Goal: Task Accomplishment & Management: Use online tool/utility

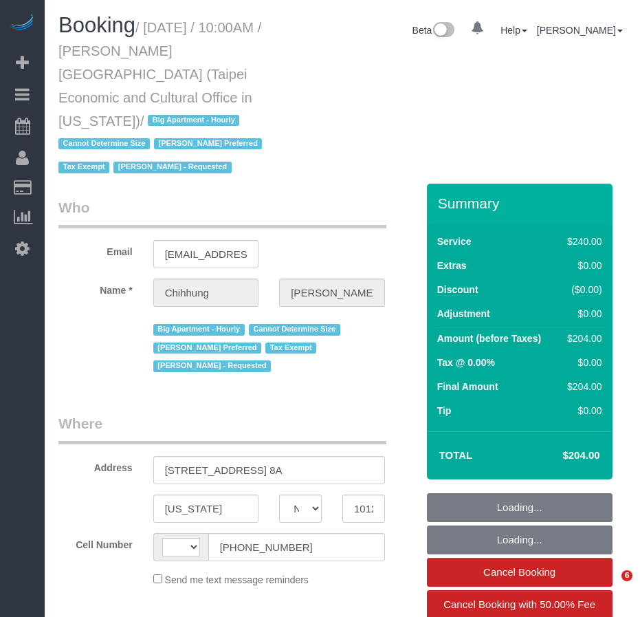
select select "NY"
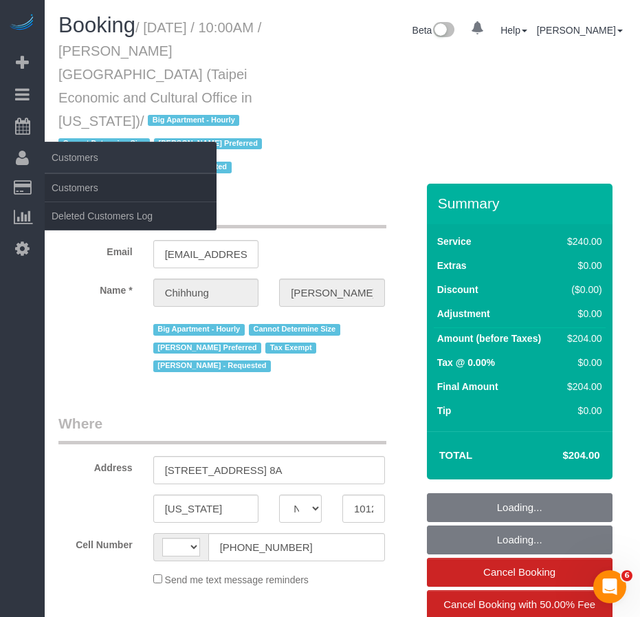
select select "string:[GEOGRAPHIC_DATA]"
select select "string:stripe-pm_1S85ZH4VGloSiKo7lrnWMU3j"
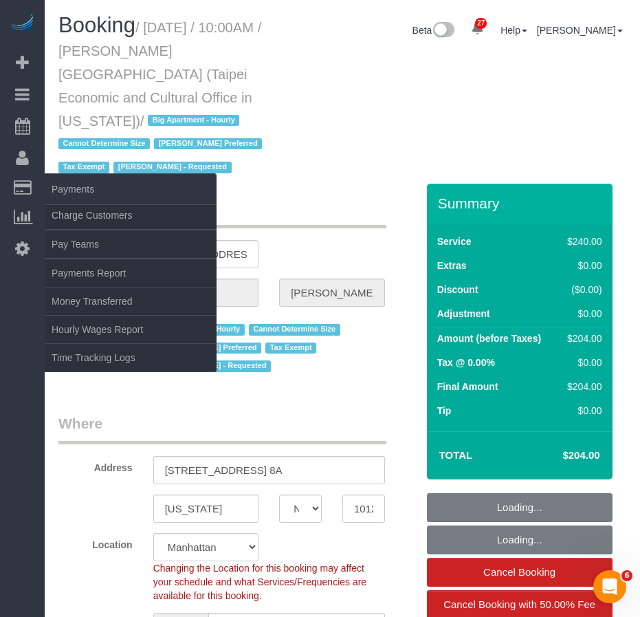
select select "object:975"
select select "180"
select select "spot1"
select select "number:58"
select select "number:71"
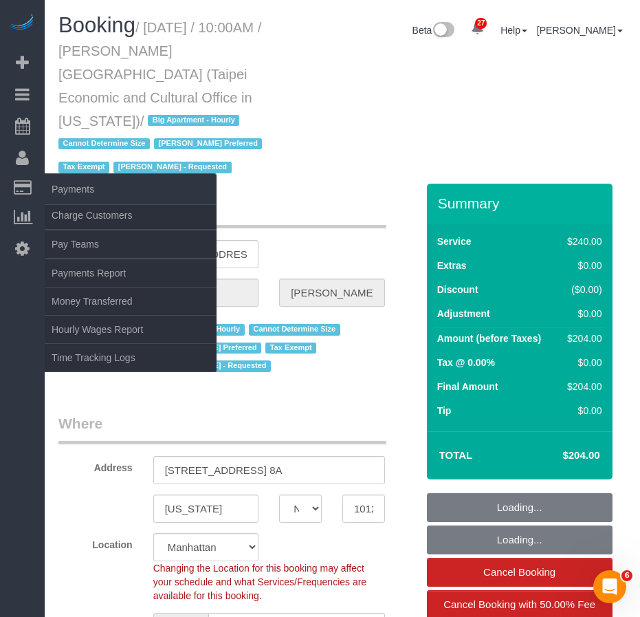
select select "number:15"
select select "number:6"
select select "object:1563"
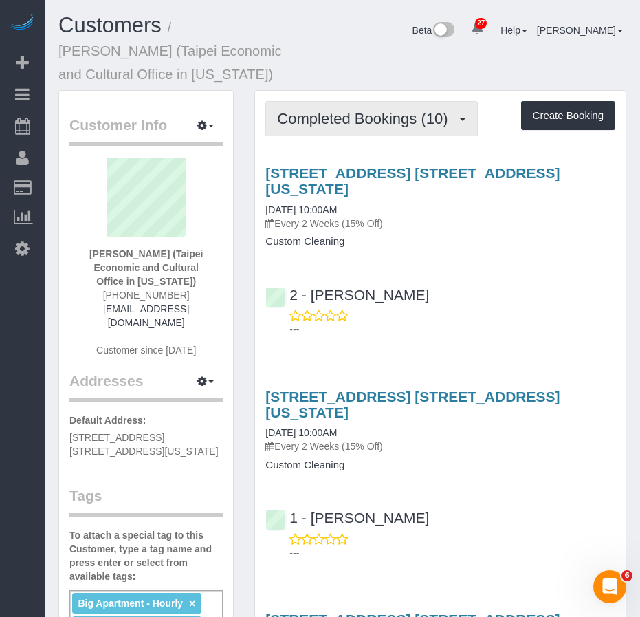
click at [340, 121] on span "Completed Bookings (10)" at bounding box center [365, 118] width 177 height 17
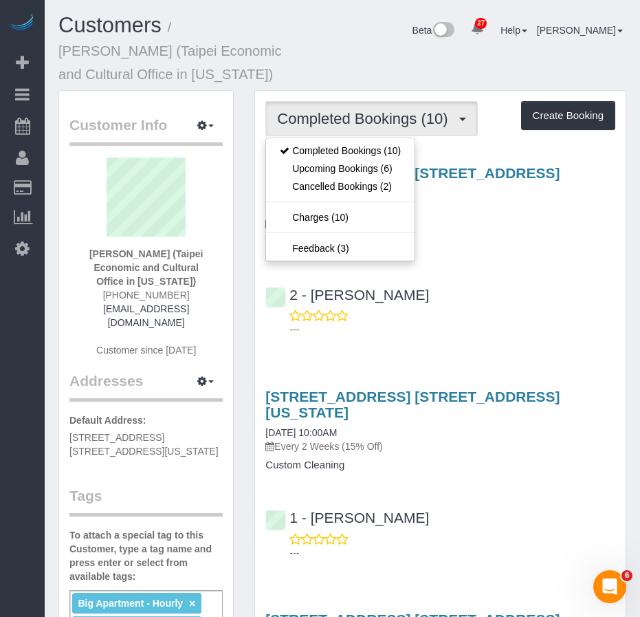
click at [495, 275] on div "2 - Katherine Poveda ---" at bounding box center [440, 306] width 371 height 62
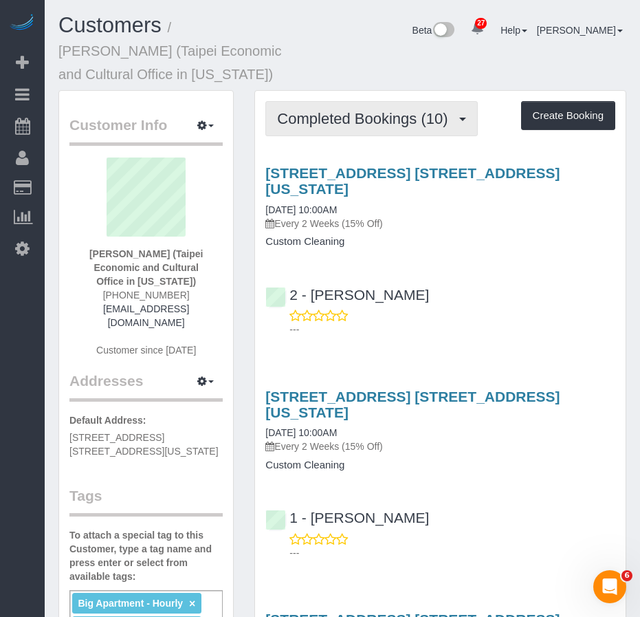
click at [334, 122] on span "Completed Bookings (10)" at bounding box center [365, 118] width 177 height 17
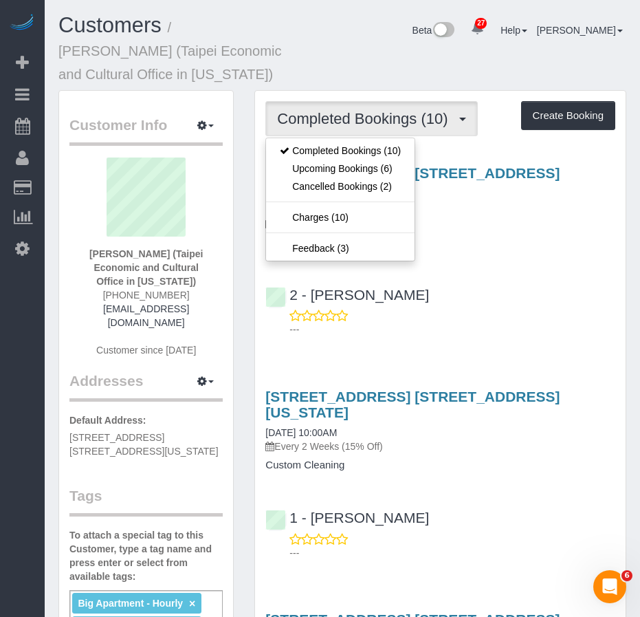
click at [540, 309] on div "---" at bounding box center [441, 323] width 350 height 28
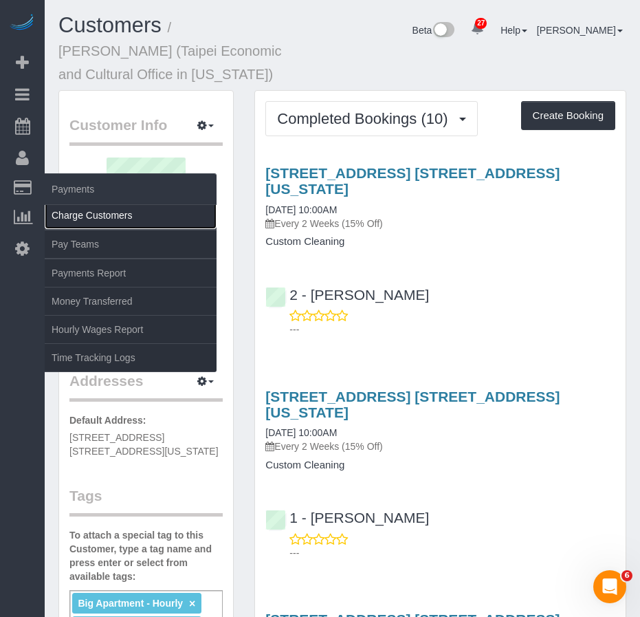
click at [74, 216] on link "Charge Customers" at bounding box center [131, 216] width 172 height 28
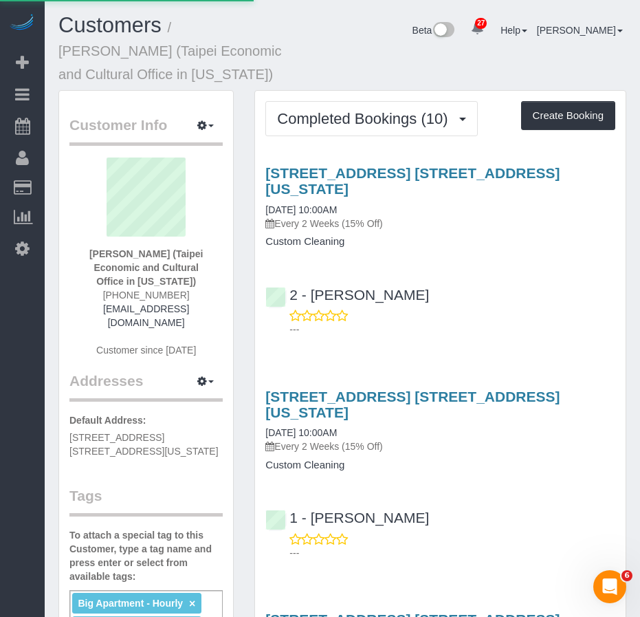
select select
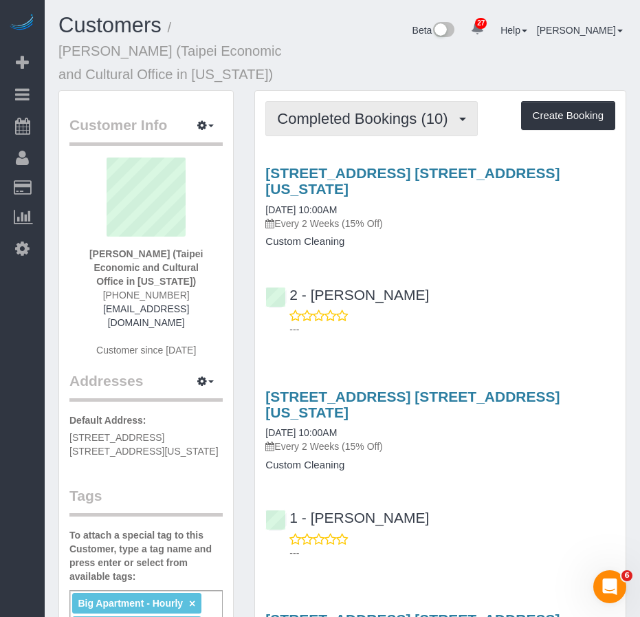
click at [332, 121] on span "Completed Bookings (10)" at bounding box center [365, 118] width 177 height 17
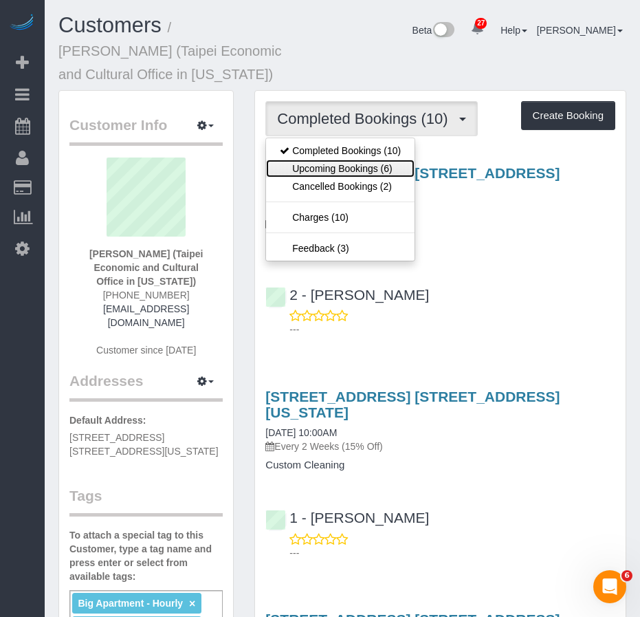
click at [323, 165] on link "Upcoming Bookings (6)" at bounding box center [340, 169] width 149 height 18
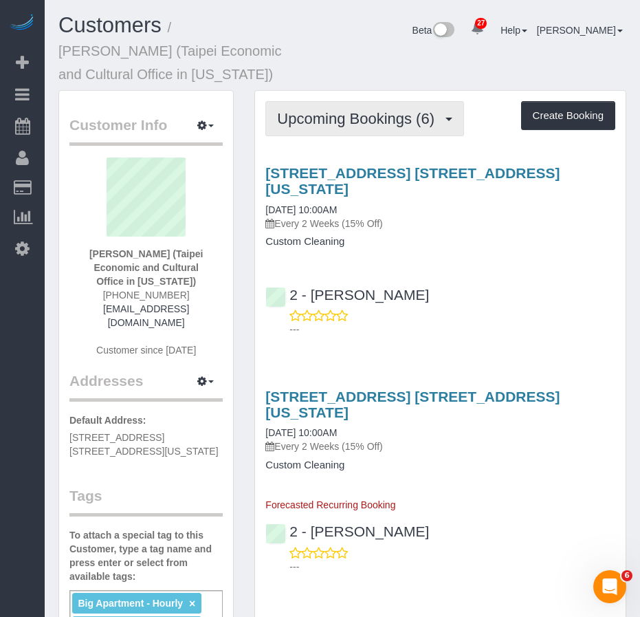
click at [375, 118] on span "Upcoming Bookings (6)" at bounding box center [359, 118] width 164 height 17
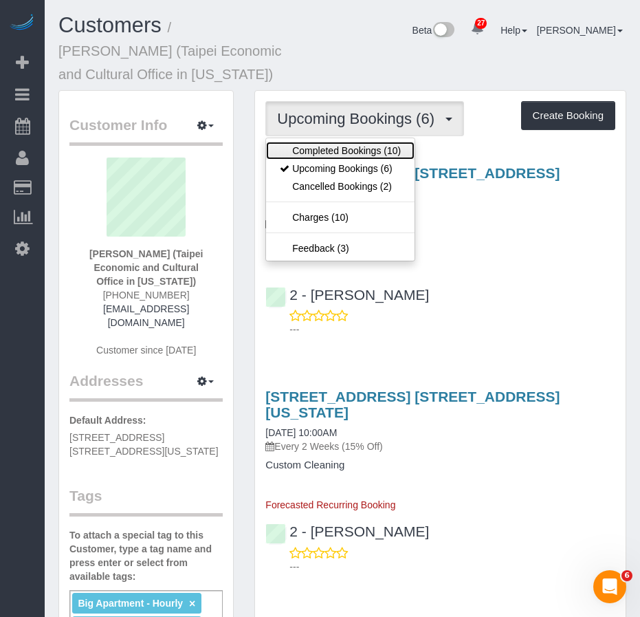
click at [340, 149] on link "Completed Bookings (10)" at bounding box center [340, 151] width 149 height 18
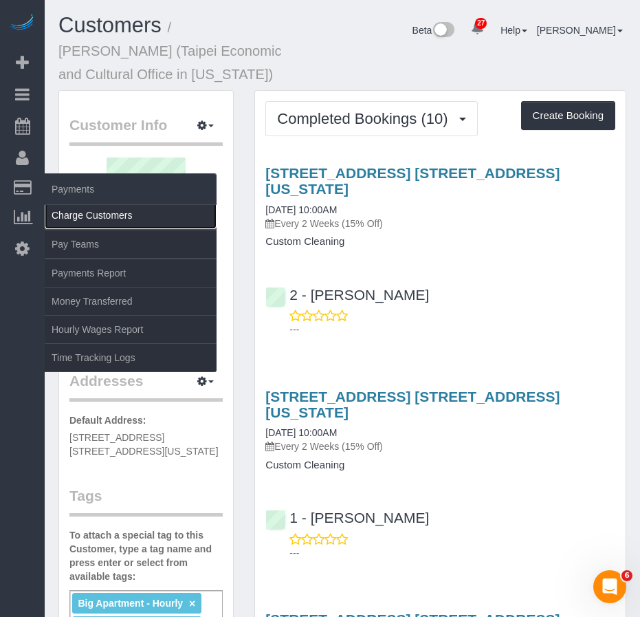
click at [67, 217] on link "Charge Customers" at bounding box center [131, 216] width 172 height 28
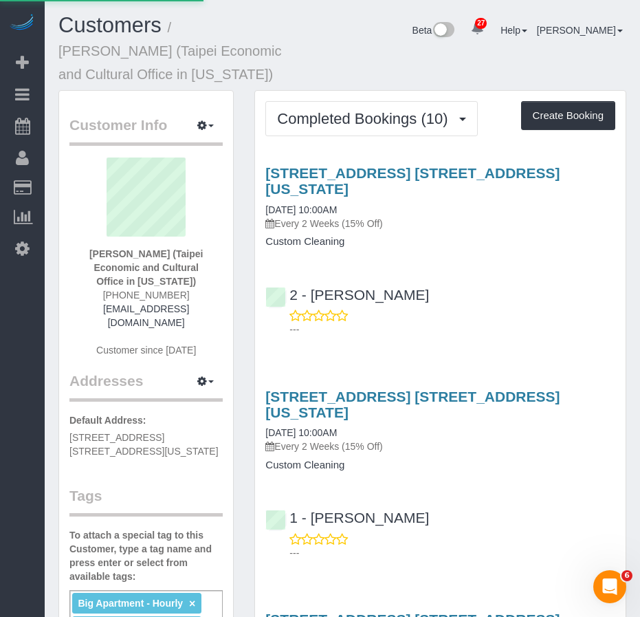
select select
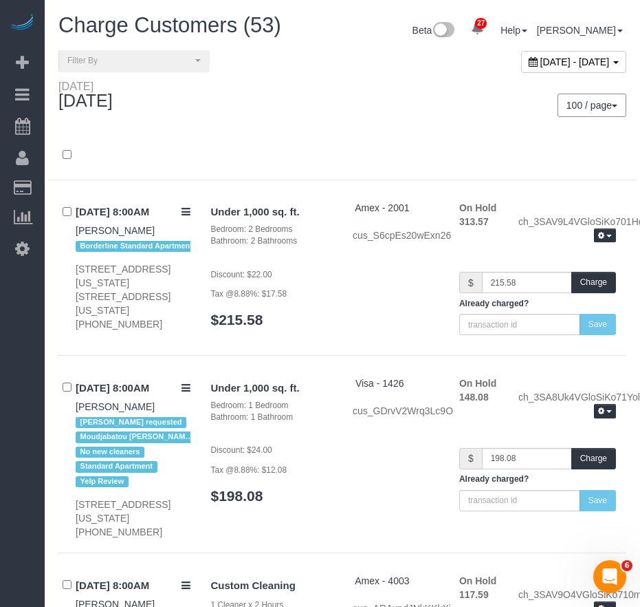
click at [541, 56] on span "September 25, 2025 - September 25, 2025" at bounding box center [575, 61] width 69 height 11
type input "**********"
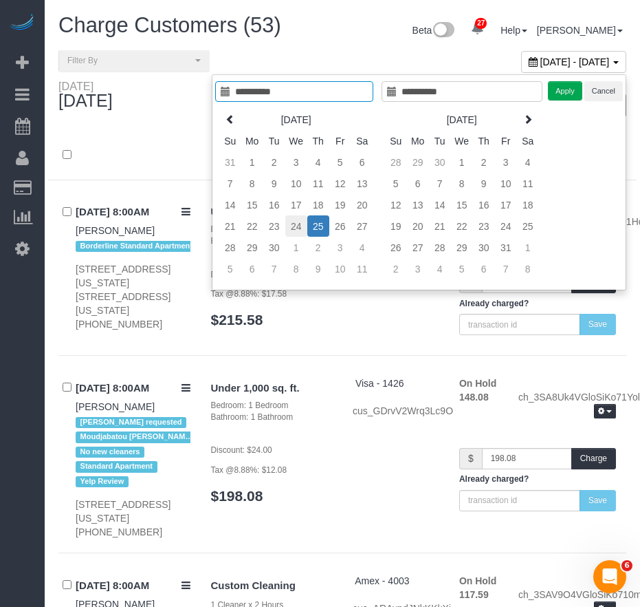
type input "**********"
click at [298, 228] on td "24" at bounding box center [296, 225] width 22 height 21
type input "**********"
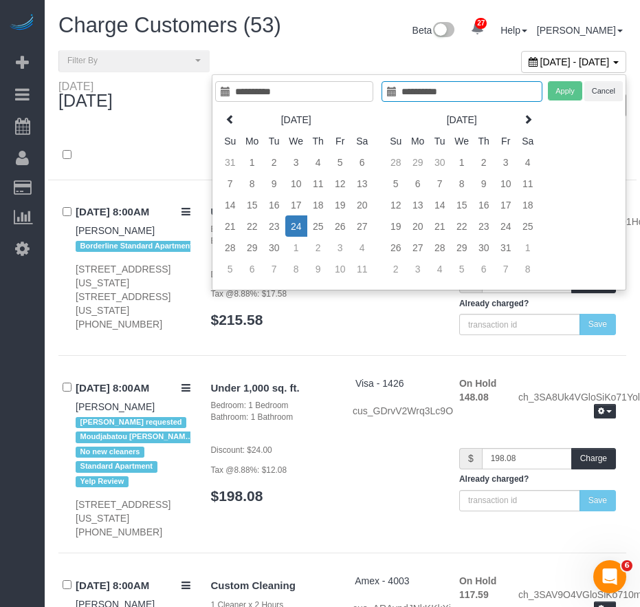
click at [297, 228] on td "24" at bounding box center [296, 225] width 22 height 21
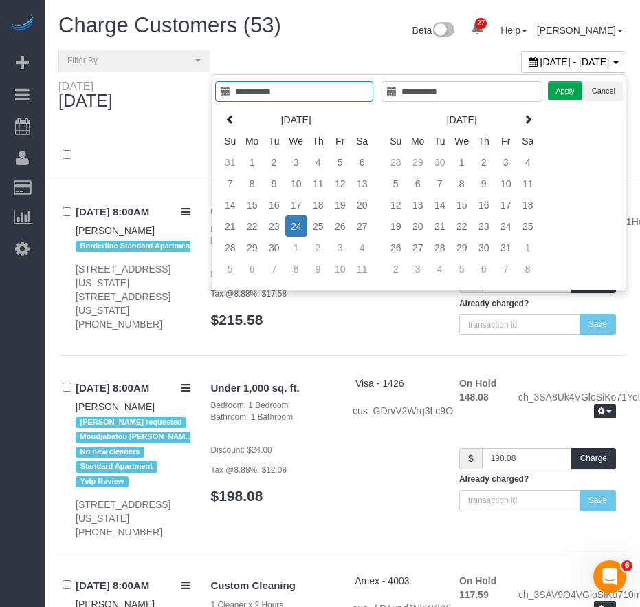
type input "**********"
click at [566, 91] on button "Apply" at bounding box center [565, 91] width 34 height 20
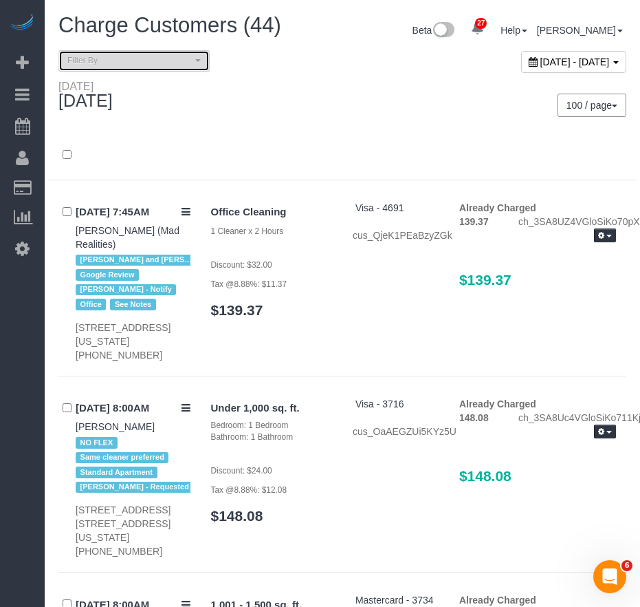
click at [202, 65] on button "Filter By" at bounding box center [133, 60] width 151 height 21
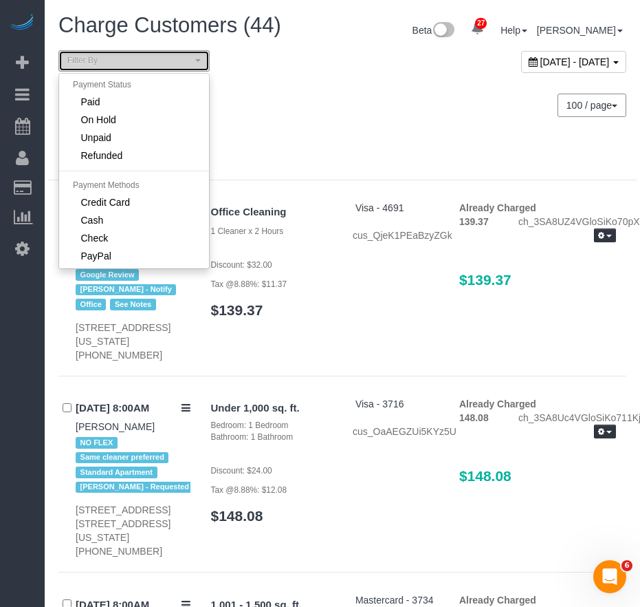
click at [202, 65] on button "Filter By" at bounding box center [133, 60] width 151 height 21
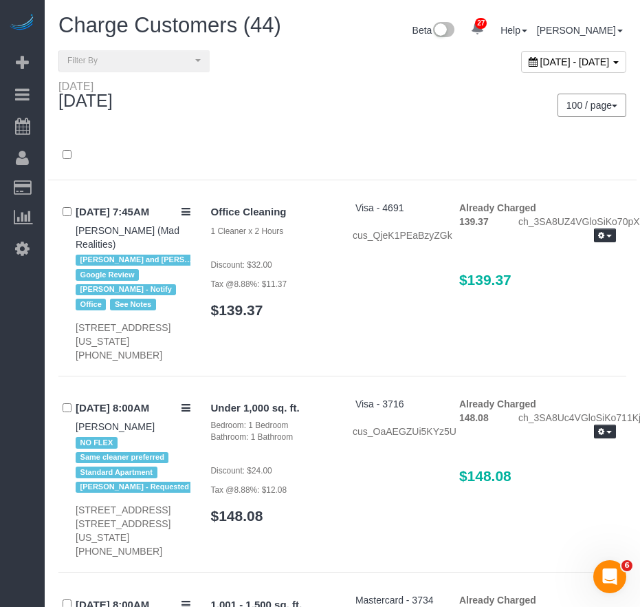
click at [307, 138] on div at bounding box center [342, 156] width 589 height 50
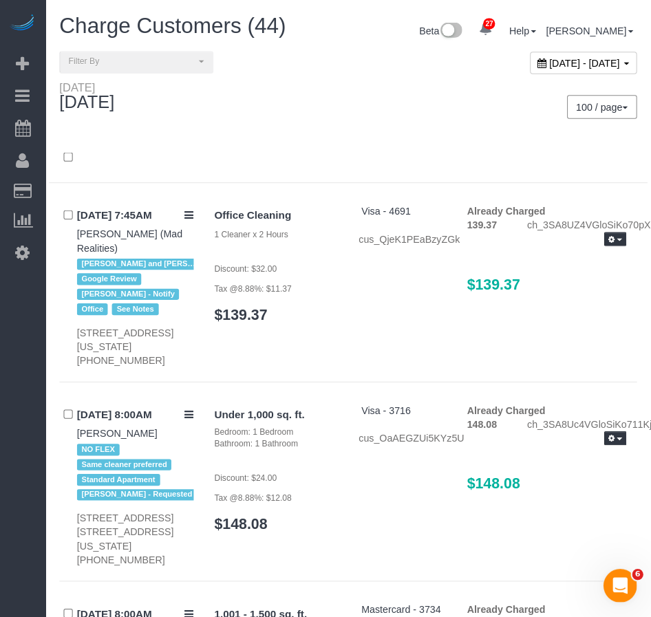
scroll to position [3063, 0]
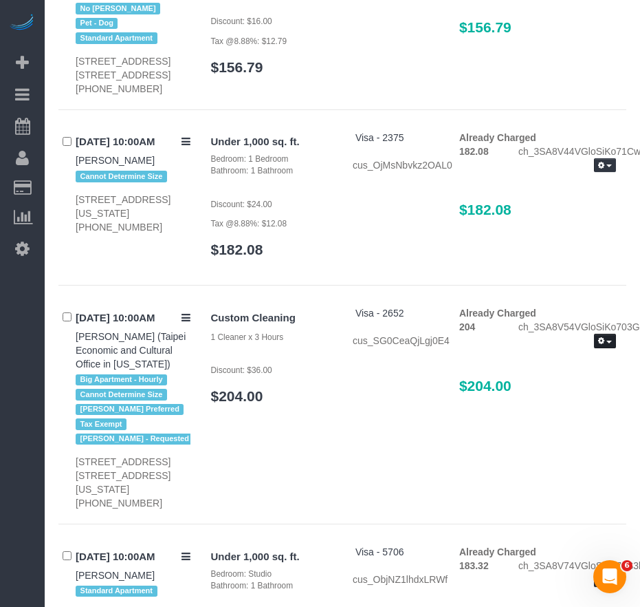
click at [609, 341] on span "button" at bounding box center [610, 342] width 6 height 3
click at [606, 334] on button "button" at bounding box center [605, 341] width 22 height 14
click at [603, 337] on icon "button" at bounding box center [601, 341] width 6 height 8
click at [550, 374] on link "Send Invoice" at bounding box center [561, 383] width 109 height 18
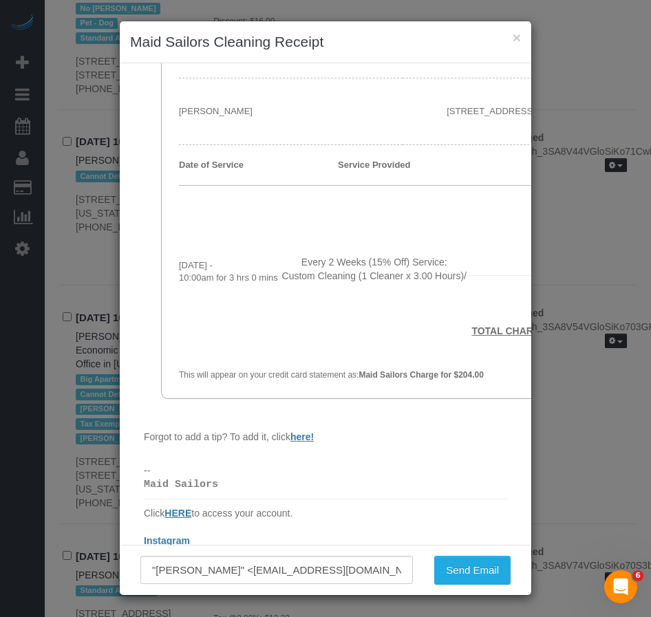
scroll to position [206, 0]
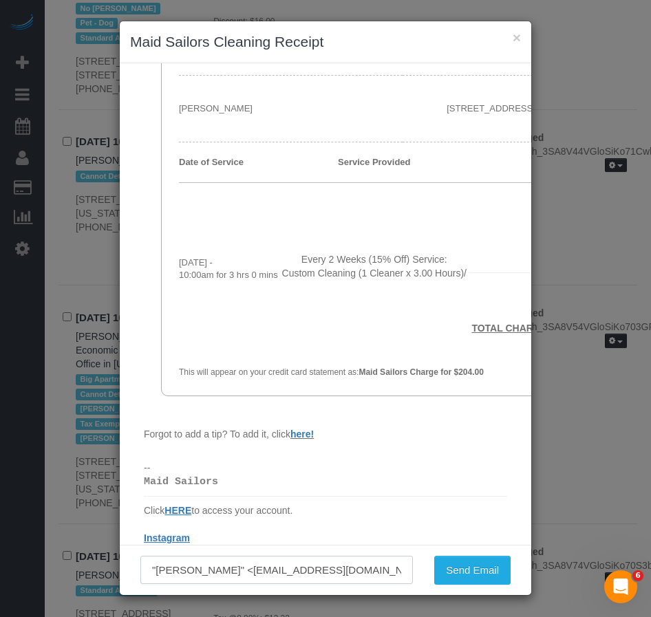
click at [359, 571] on input ""Chihhung Wang" <chvwang@mofa.gov.tw>" at bounding box center [276, 570] width 272 height 28
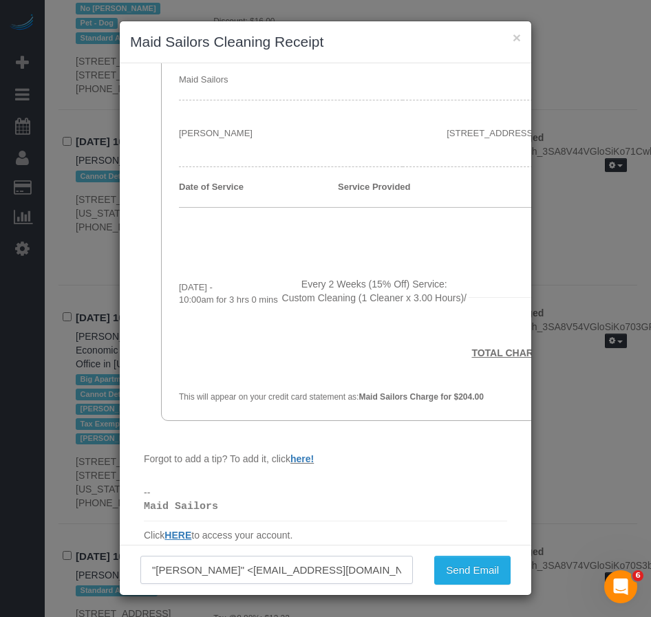
scroll to position [256, 0]
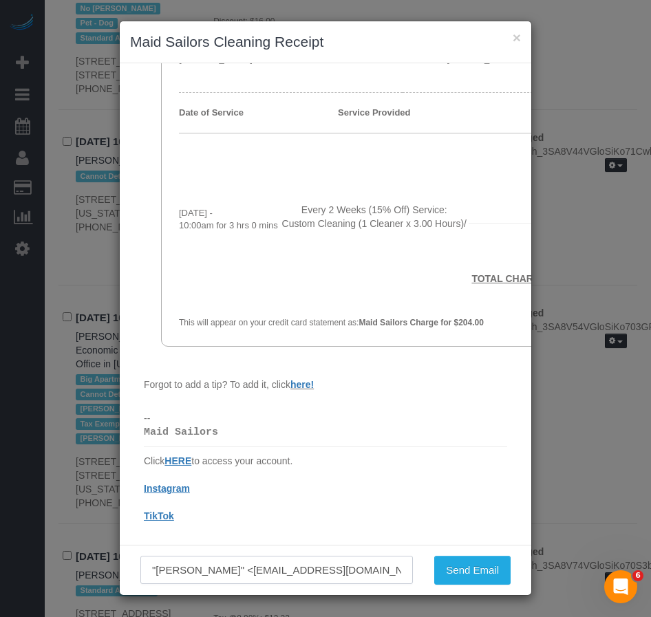
drag, startPoint x: 378, startPoint y: 568, endPoint x: 335, endPoint y: 554, distance: 45.3
click at [332, 555] on div ""Chihhung Wang" <chvwang@mofa.gov.tw> Send Email" at bounding box center [325, 570] width 411 height 50
click at [349, 570] on input ""Chihhung Wang" <chvwang@mofa.gov.tw>" at bounding box center [276, 570] width 272 height 28
drag, startPoint x: 246, startPoint y: 570, endPoint x: 349, endPoint y: 570, distance: 103.2
click at [349, 570] on input ""Chihhung Wang" <chvwang@mofa.gov.tw>" at bounding box center [276, 570] width 272 height 28
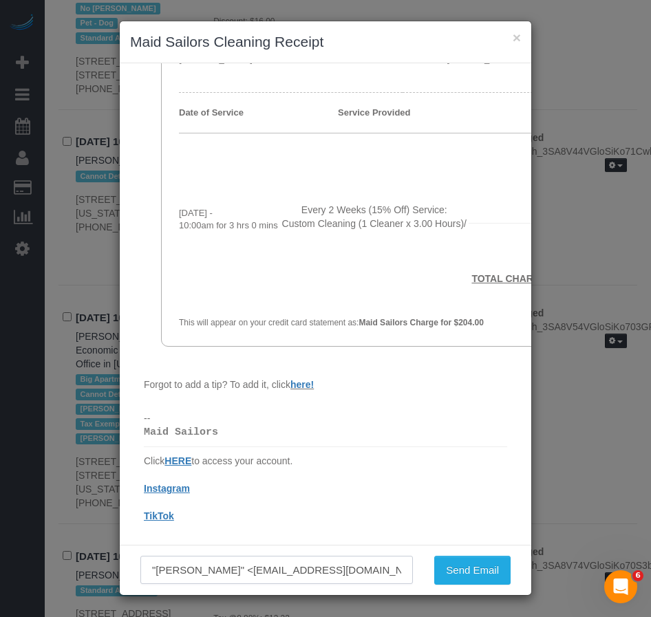
paste input "Tctiffchen@gmail.com"
type input ""Chihhung Wang" <Tctiffchen@gmail.com>"
click at [455, 569] on div "Send Email" at bounding box center [472, 570] width 98 height 29
click at [454, 572] on div "Send Email" at bounding box center [472, 570] width 98 height 29
click at [343, 572] on input ""Chihhung Wang" <Tctiffchen@gmail.com>" at bounding box center [276, 570] width 272 height 28
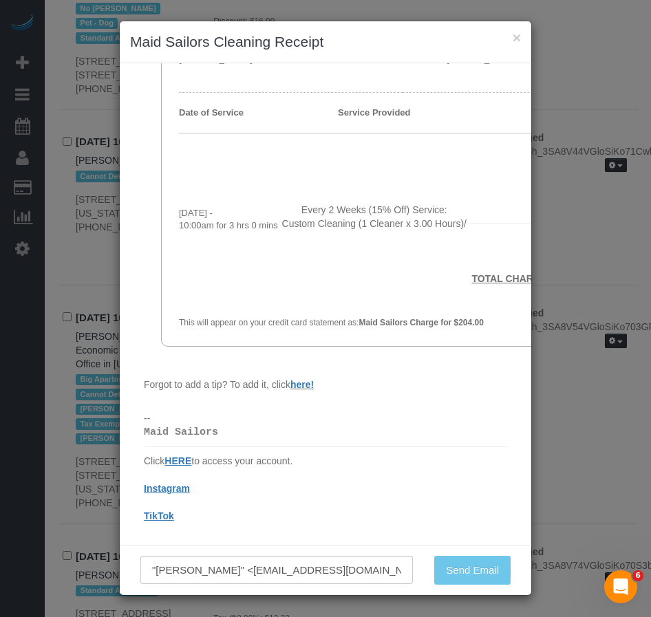
click at [486, 573] on div "Send Email" at bounding box center [472, 570] width 98 height 29
click at [242, 570] on input ""Chihhung Wang" <Tctiffchen@gmail.com>" at bounding box center [276, 570] width 272 height 28
click at [341, 572] on input ""Chihhung Wang" <Tctiffchen@gmail.com>" at bounding box center [276, 570] width 272 height 28
click at [467, 572] on div "Send Email" at bounding box center [472, 570] width 98 height 29
click at [464, 568] on div "Send Email" at bounding box center [472, 570] width 98 height 29
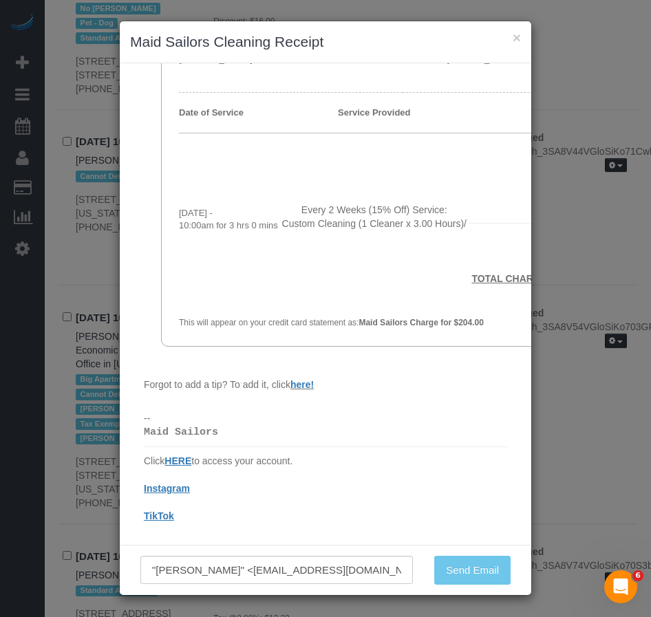
click at [464, 568] on div "Send Email" at bounding box center [472, 570] width 98 height 29
click at [518, 37] on button "×" at bounding box center [516, 37] width 8 height 14
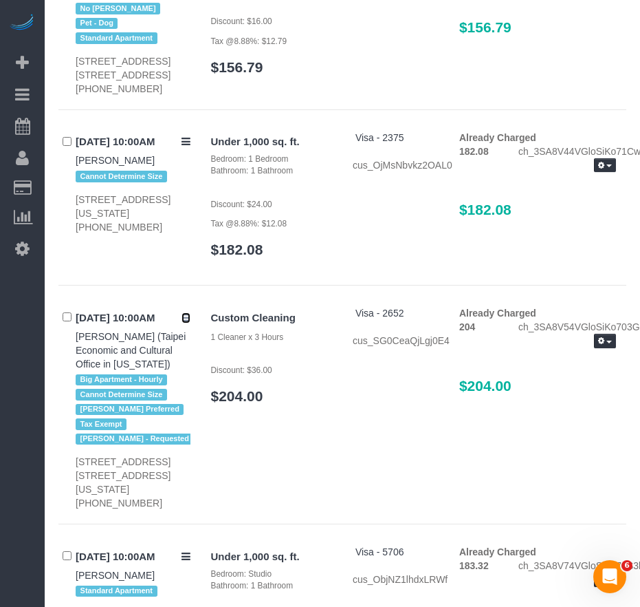
click at [187, 312] on icon at bounding box center [186, 317] width 9 height 10
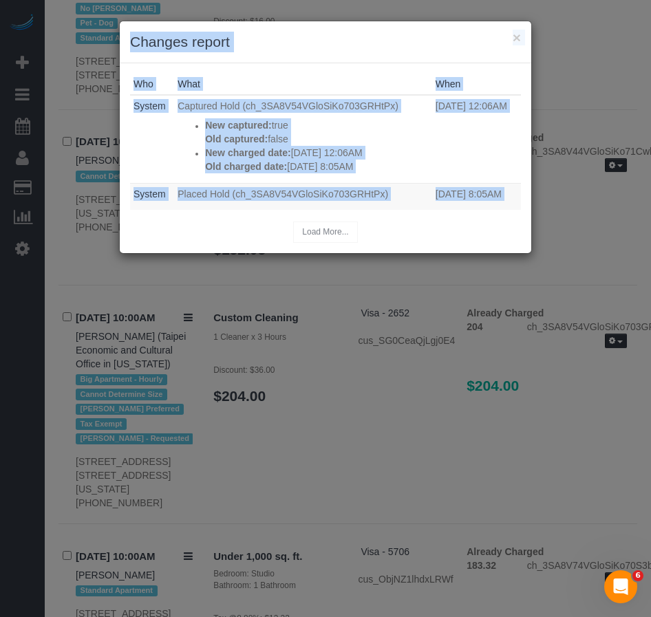
click at [320, 233] on div "Load More..." at bounding box center [325, 232] width 391 height 21
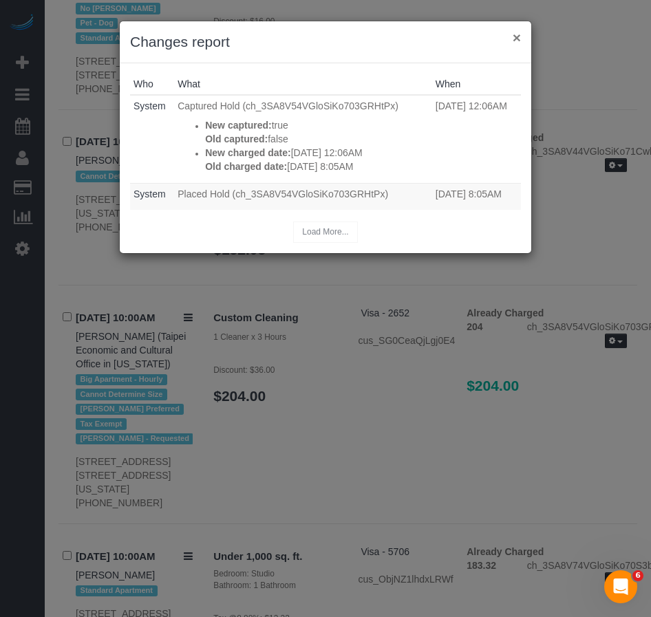
click at [517, 41] on button "×" at bounding box center [516, 37] width 8 height 14
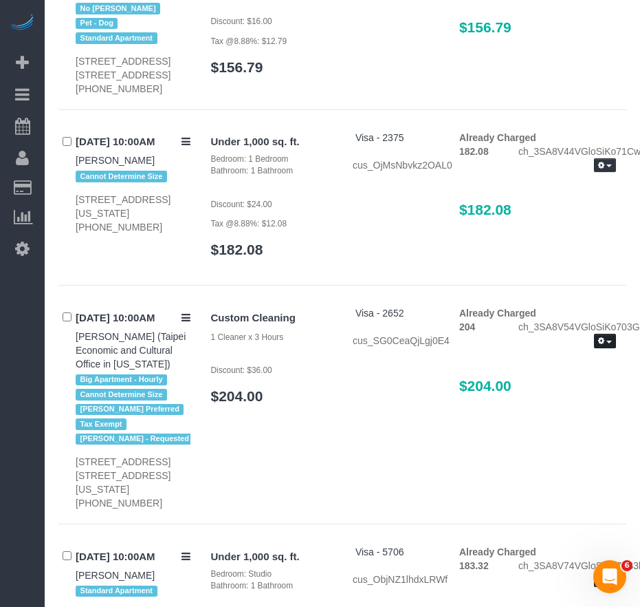
click at [612, 341] on span "button" at bounding box center [610, 342] width 6 height 3
click at [568, 374] on link "Send Invoice" at bounding box center [561, 383] width 109 height 18
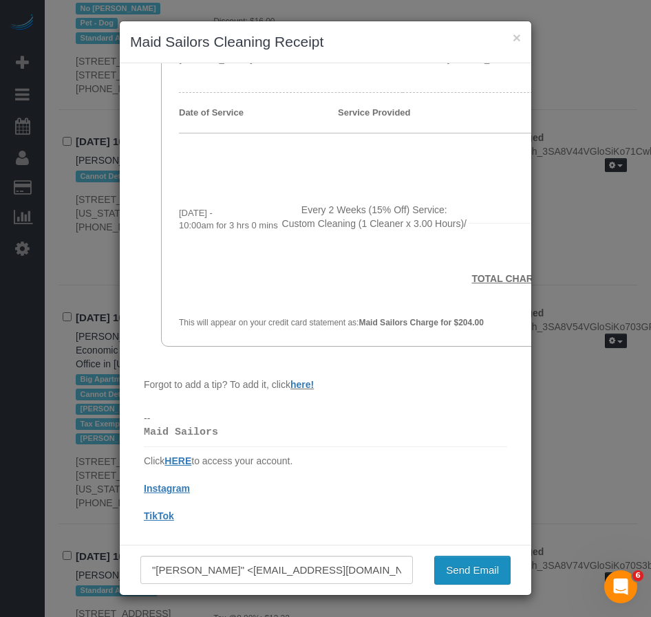
click at [486, 580] on button "Send Email" at bounding box center [472, 570] width 76 height 29
